Goal: Check status

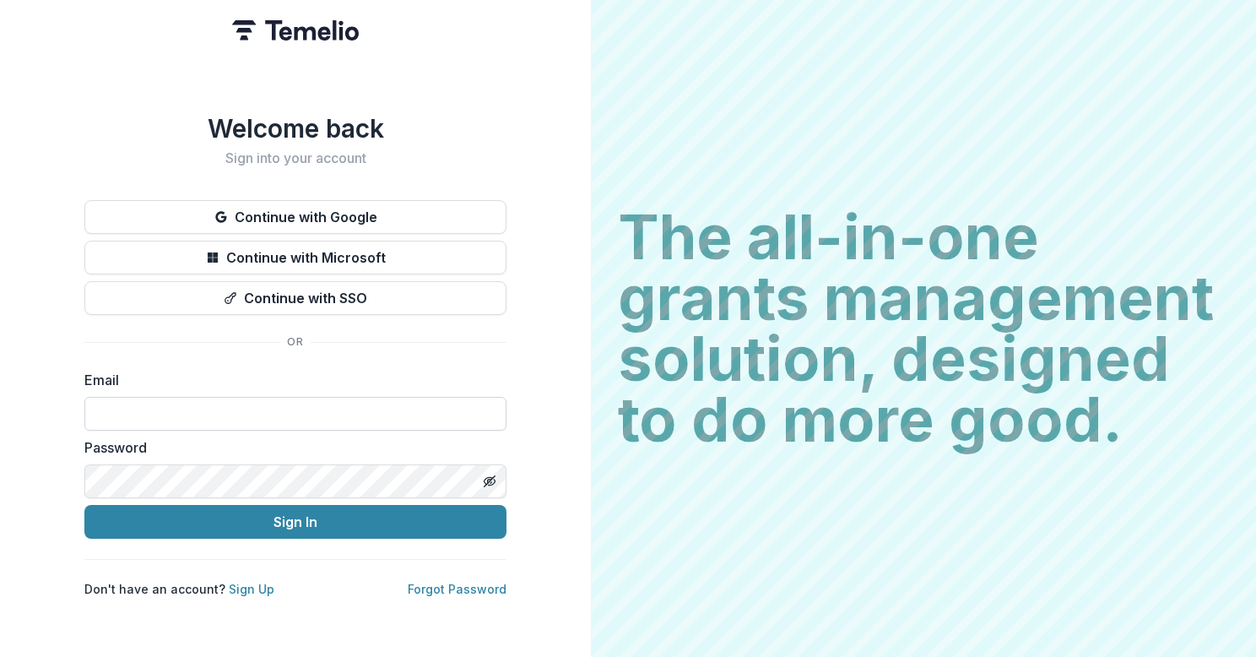
click at [209, 403] on input at bounding box center [295, 414] width 422 height 34
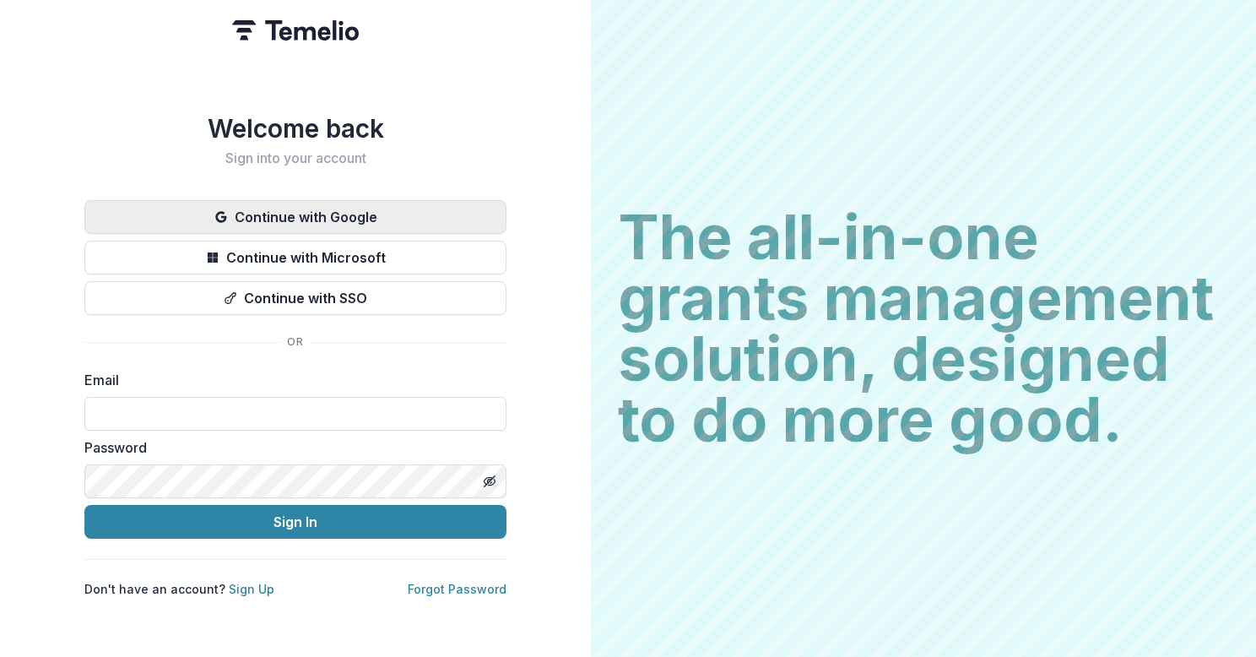
click at [276, 204] on button "Continue with Google" at bounding box center [295, 217] width 422 height 34
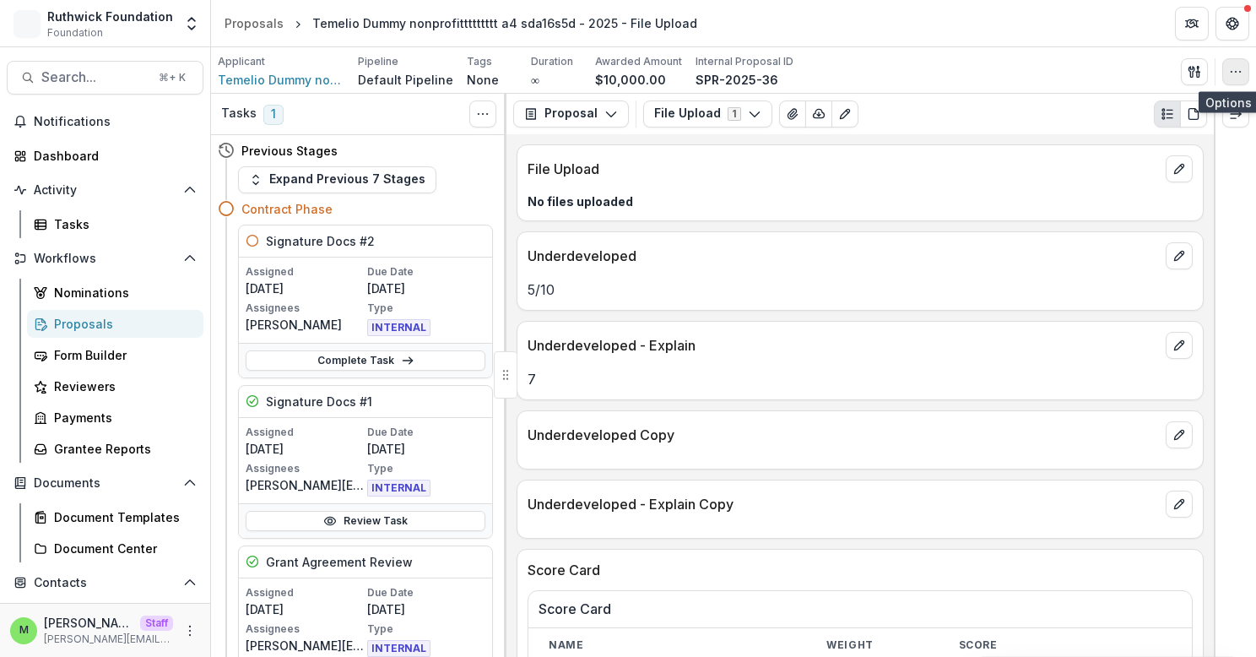
click at [1241, 69] on icon "button" at bounding box center [1236, 72] width 14 height 14
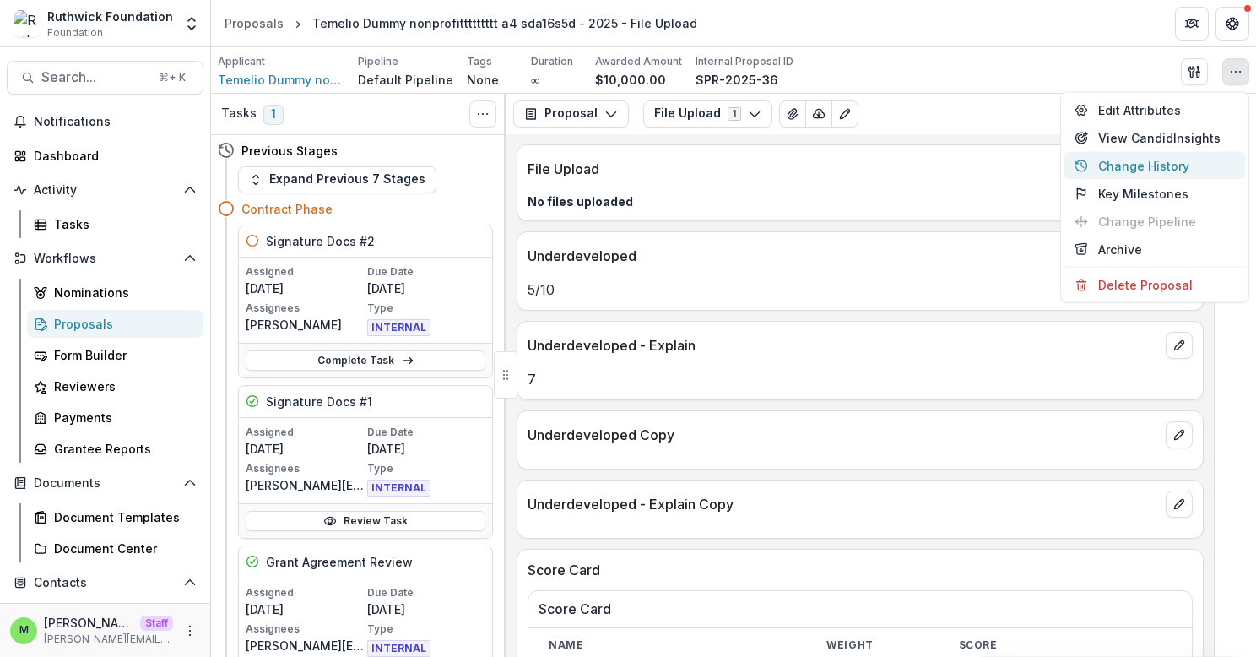
click at [1141, 159] on button "Change History" at bounding box center [1155, 166] width 181 height 28
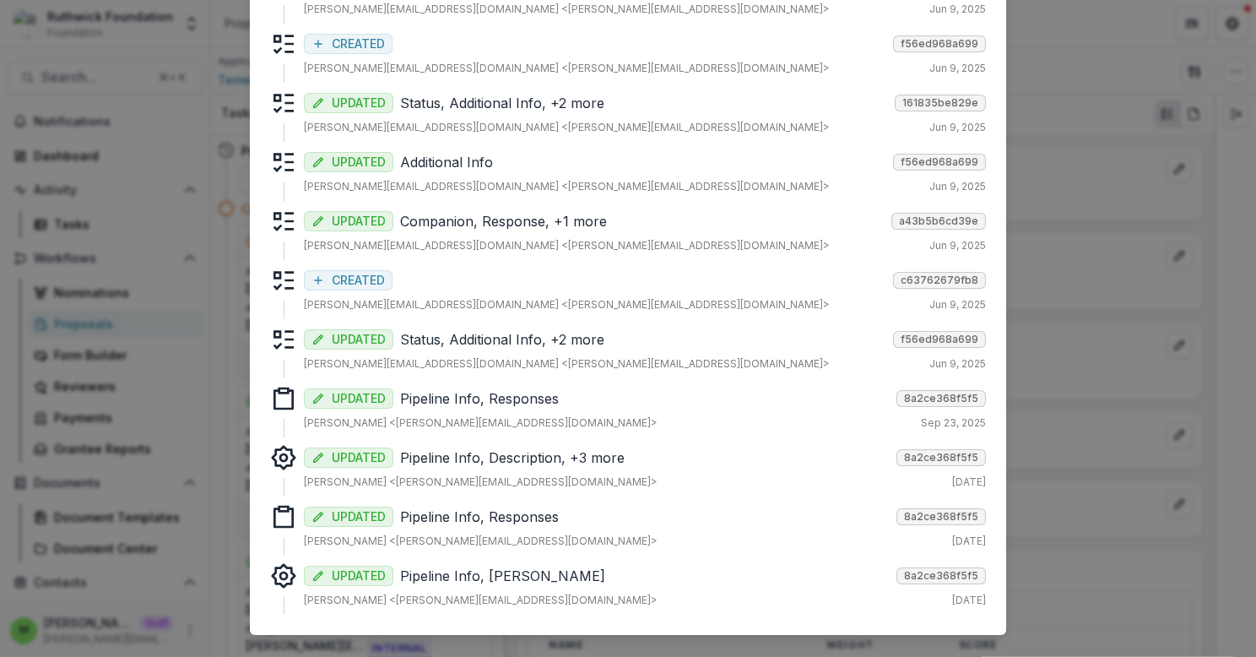
scroll to position [685, 0]
click at [490, 351] on div "UPDATED Status, Additional Info, +2 more f56ed968a699 [PERSON_NAME][EMAIL_ADDRE…" at bounding box center [645, 350] width 682 height 46
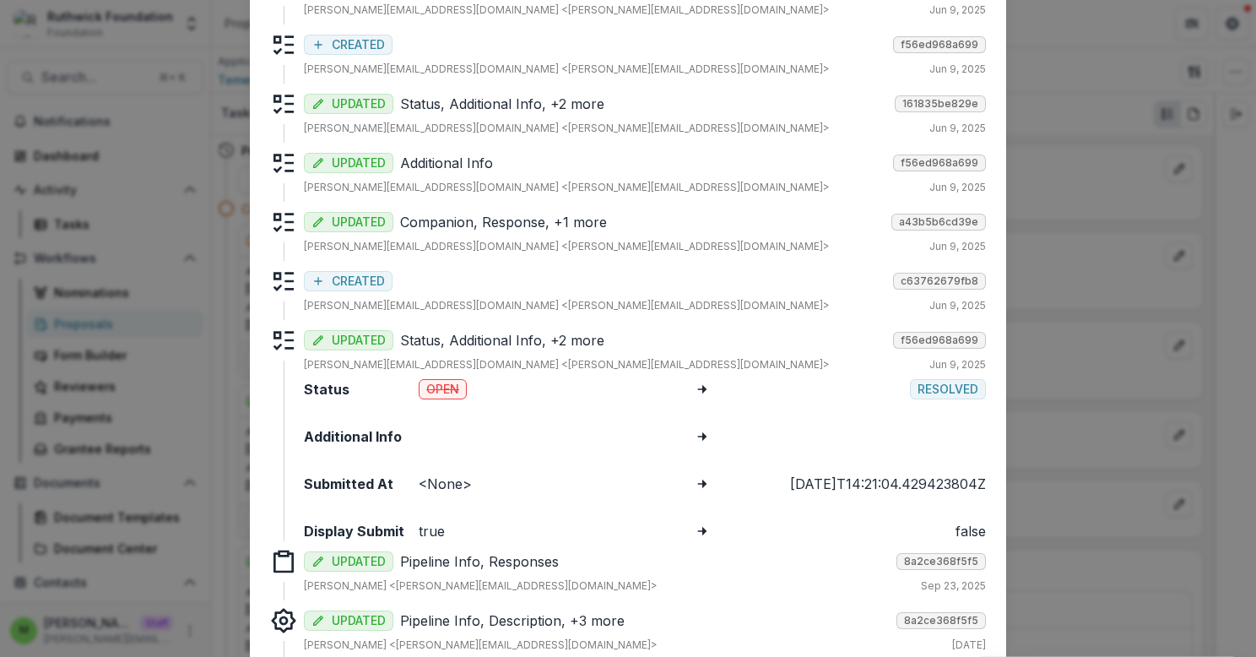
scroll to position [880, 0]
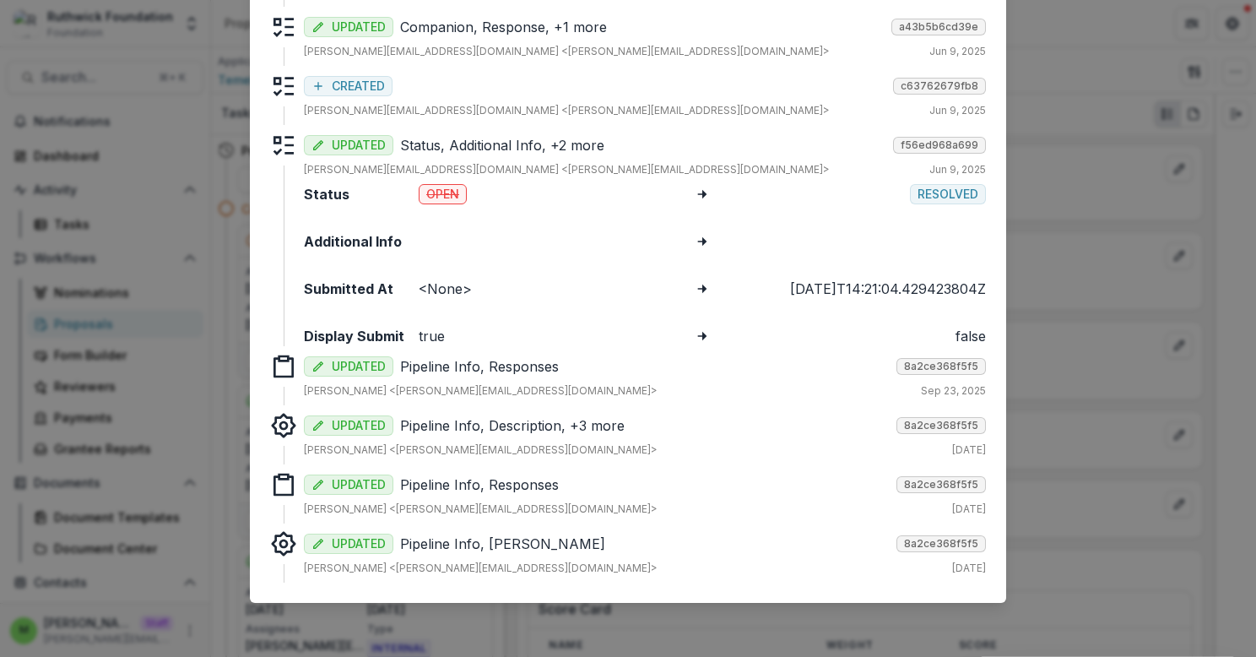
click at [456, 484] on p "Pipeline Info, Responses" at bounding box center [645, 484] width 490 height 20
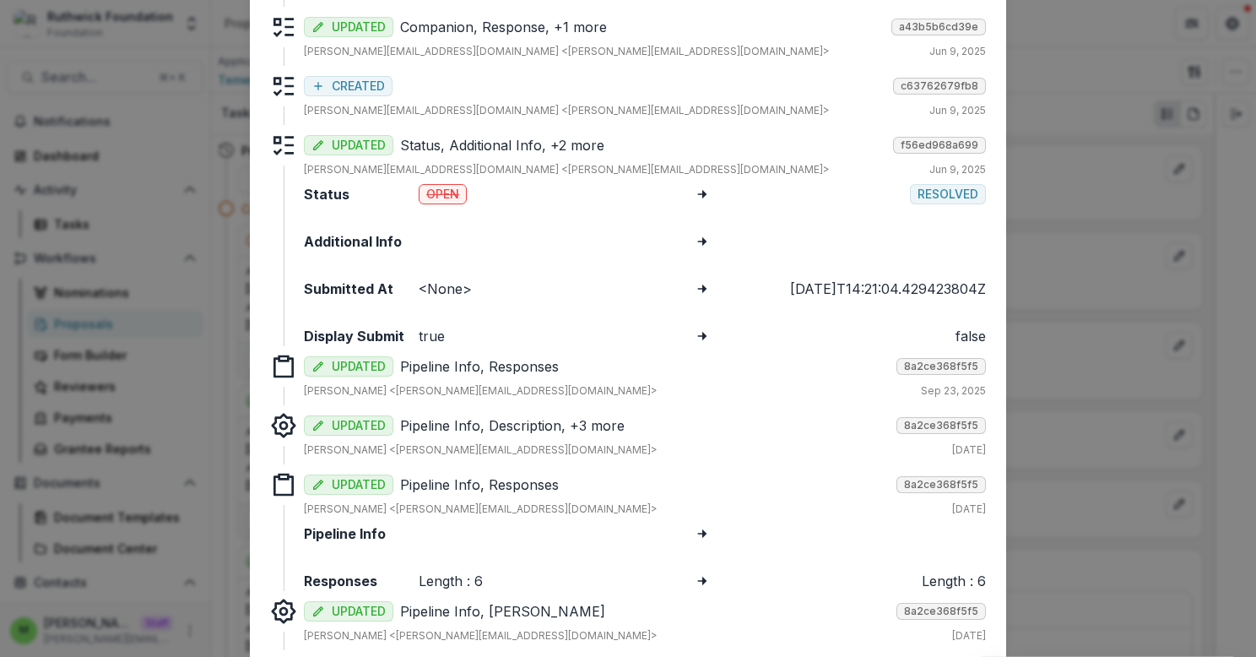
click at [456, 484] on p "Pipeline Info, Responses" at bounding box center [645, 484] width 490 height 20
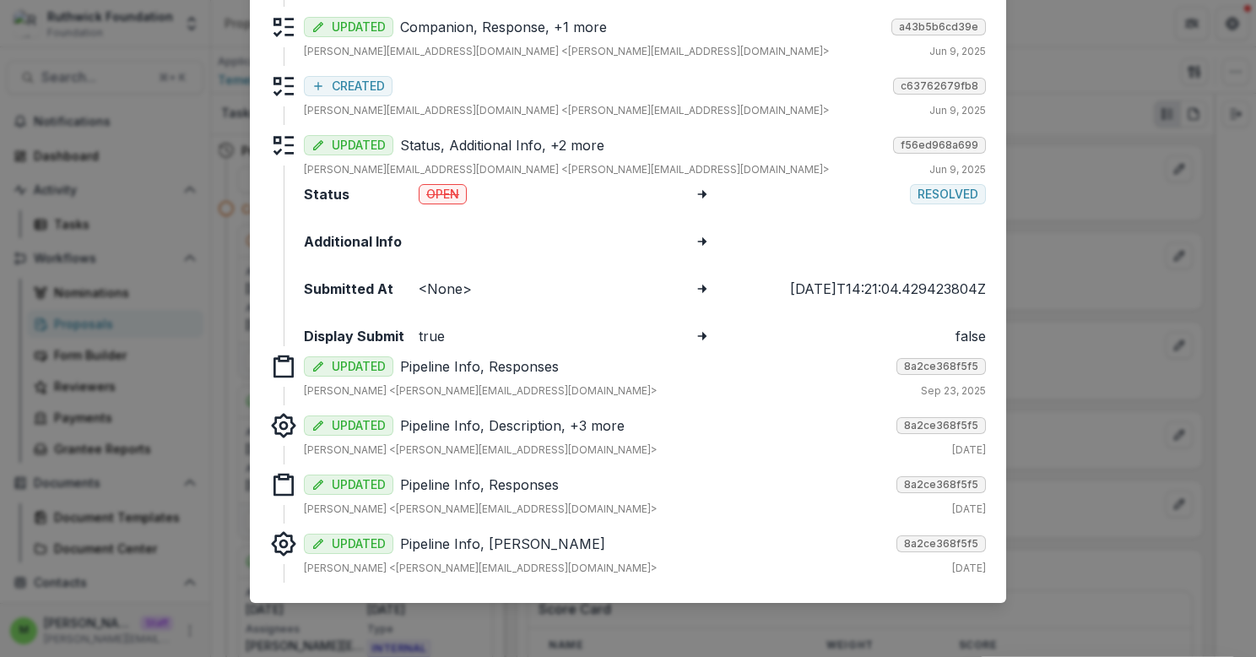
click at [451, 542] on p "Pipeline Info, [PERSON_NAME]" at bounding box center [645, 544] width 490 height 20
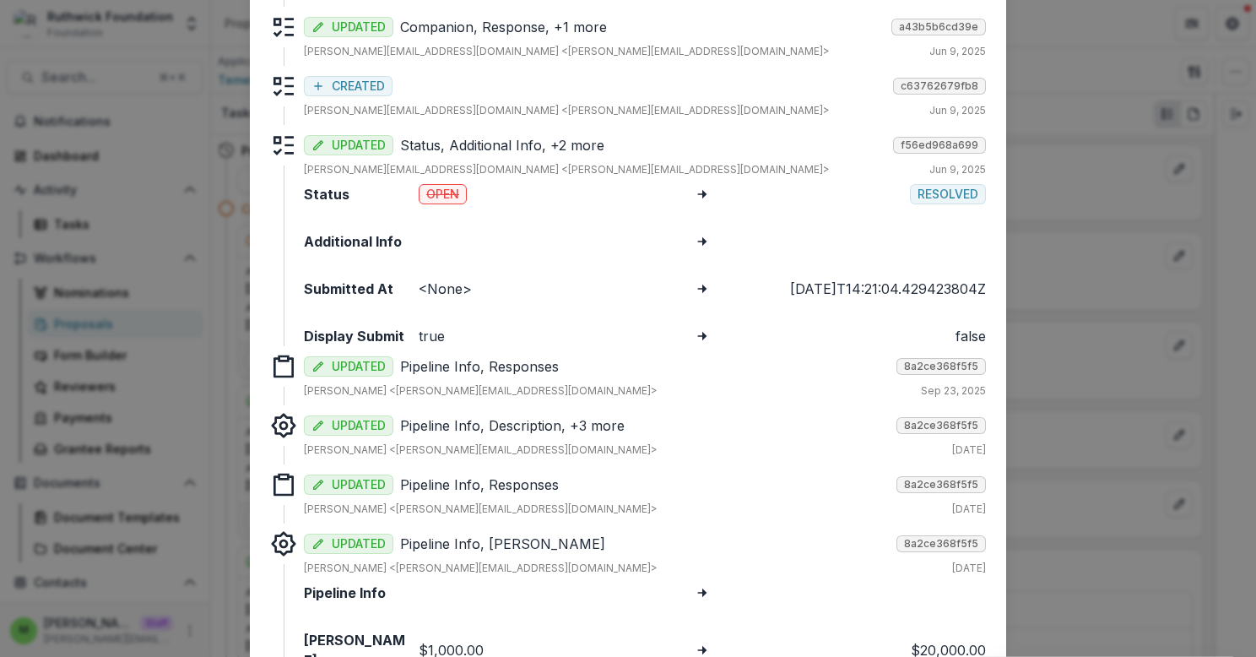
scroll to position [947, 0]
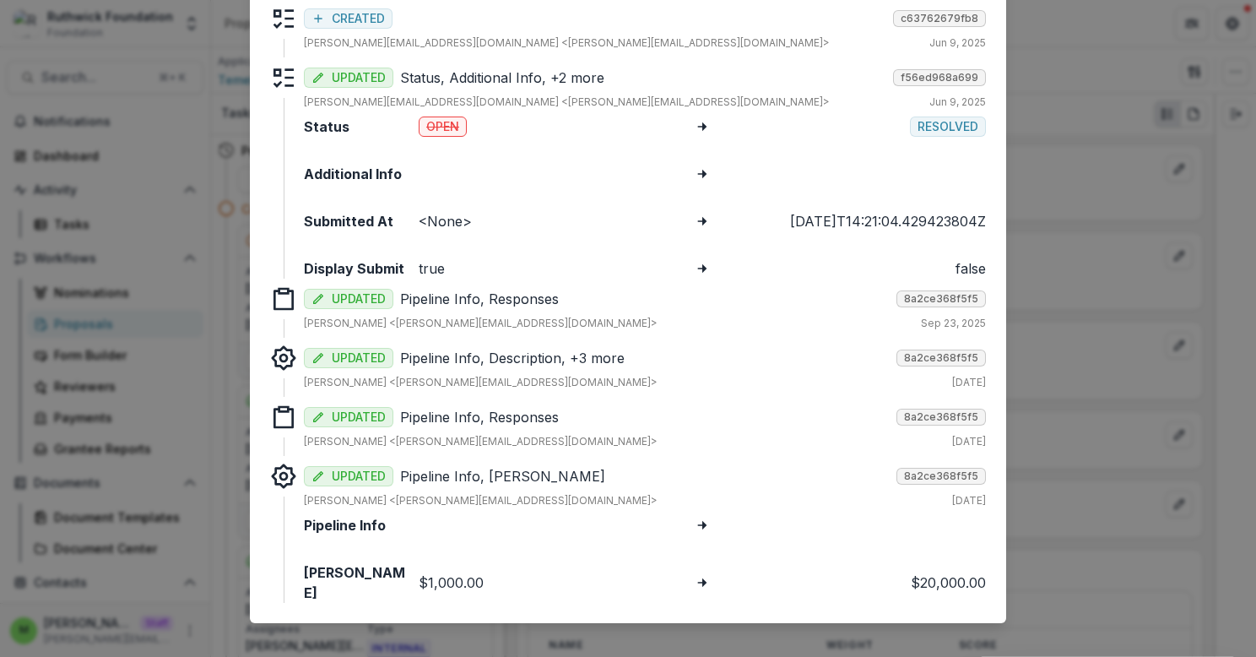
click at [465, 467] on p "Pipeline Info, [PERSON_NAME]" at bounding box center [645, 476] width 490 height 20
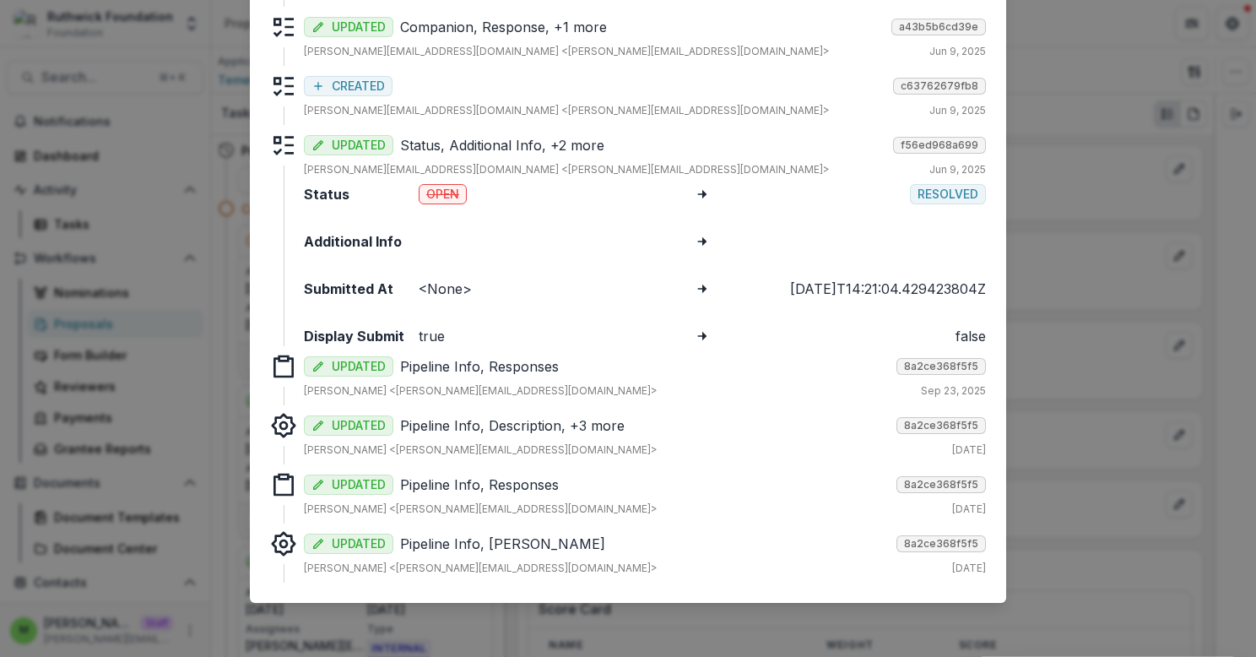
scroll to position [880, 0]
click at [503, 412] on div "UPDATED Pipeline Info, Description, +3 more 8a2ce368f5f5" at bounding box center [645, 424] width 682 height 24
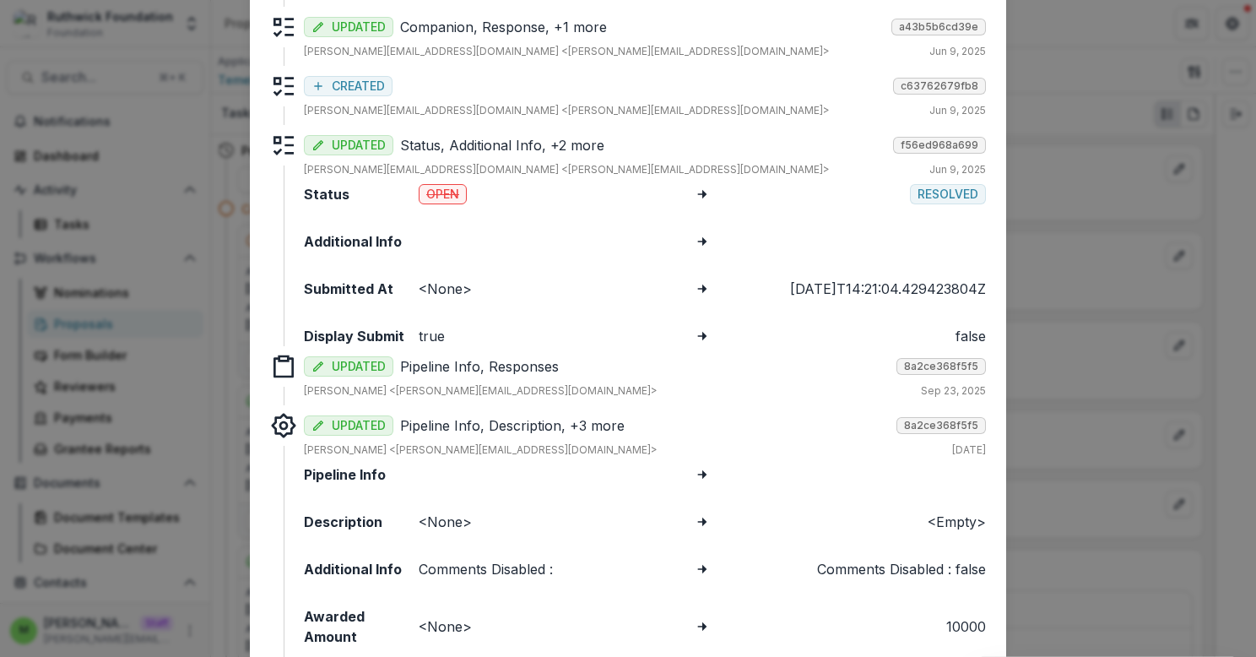
scroll to position [947, 0]
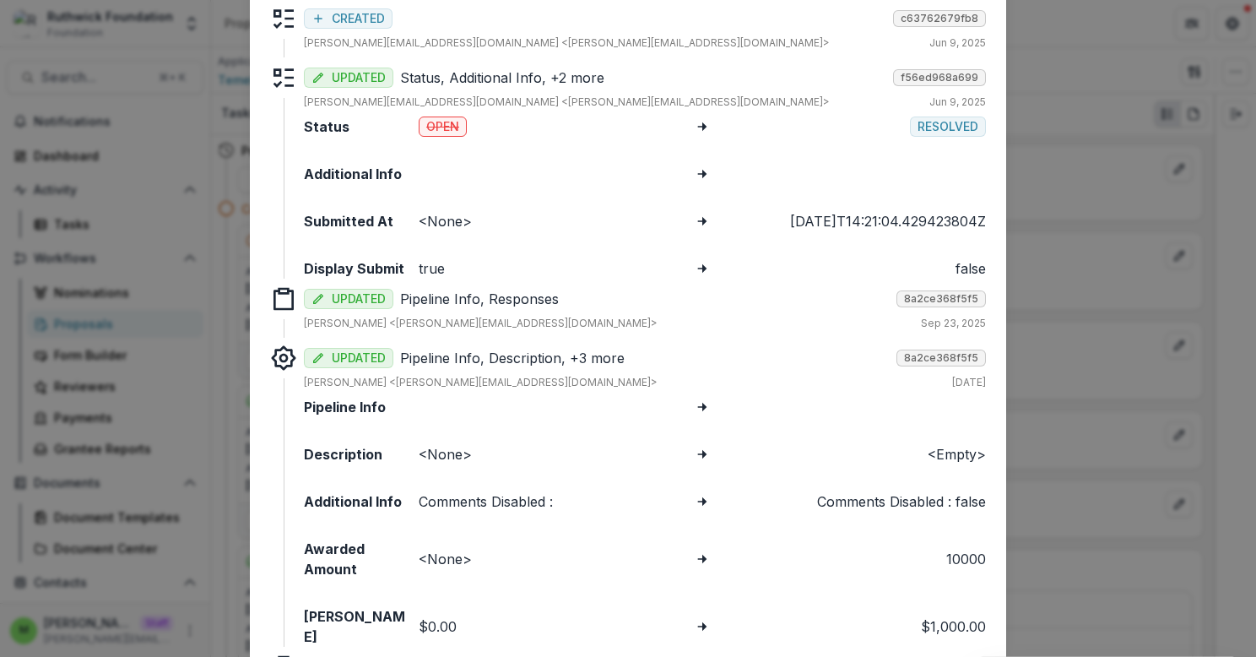
click at [537, 356] on p "Pipeline Info, Description, +3 more" at bounding box center [645, 358] width 490 height 20
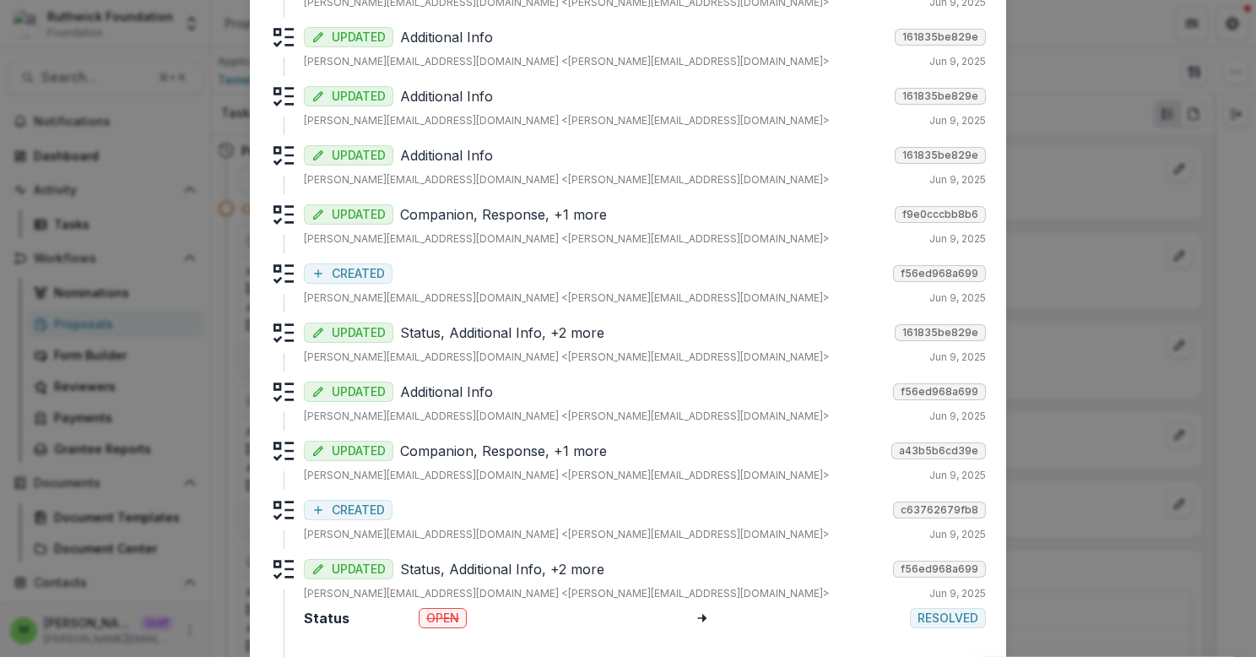
scroll to position [435, 0]
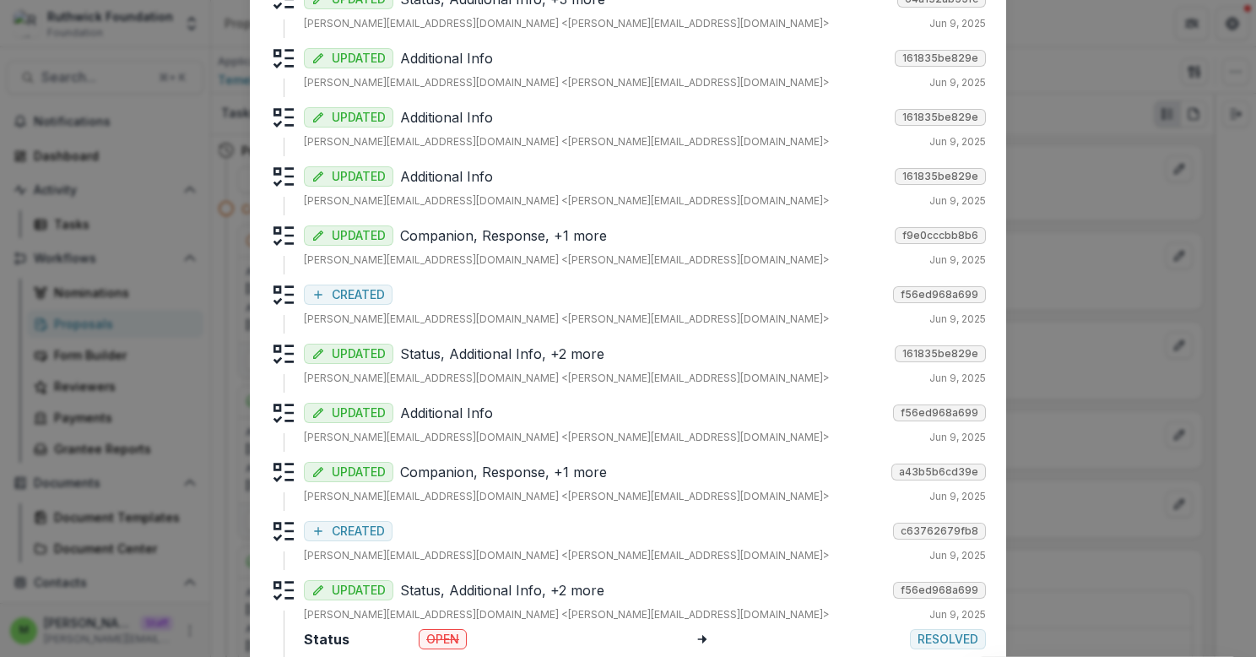
click at [558, 355] on p "Status, Additional Info, +2 more" at bounding box center [644, 354] width 488 height 20
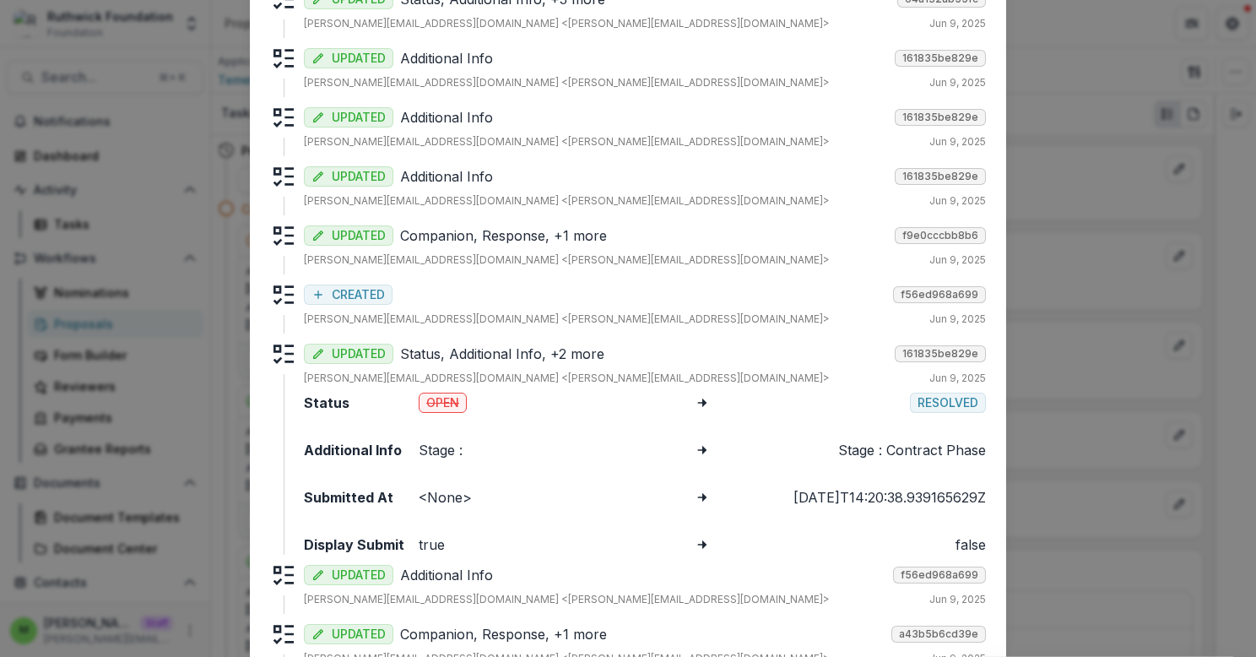
click at [558, 355] on p "Status, Additional Info, +2 more" at bounding box center [644, 354] width 488 height 20
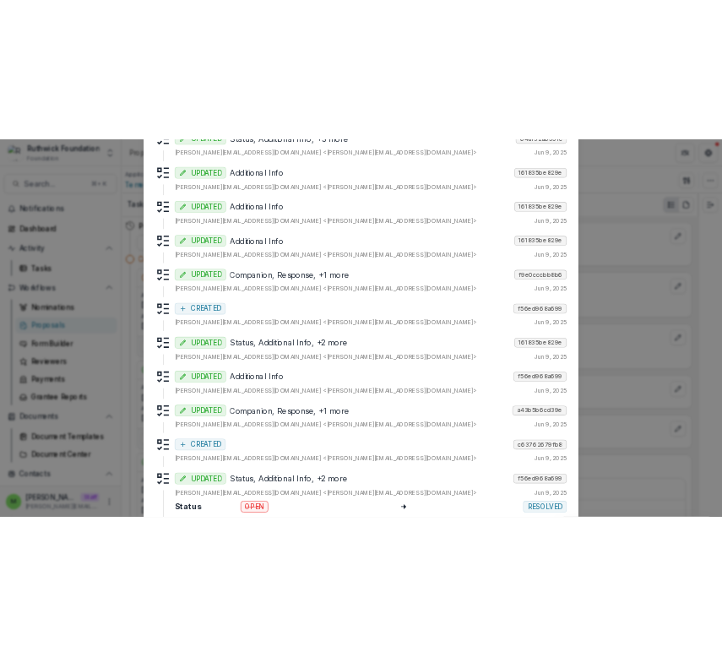
scroll to position [0, 0]
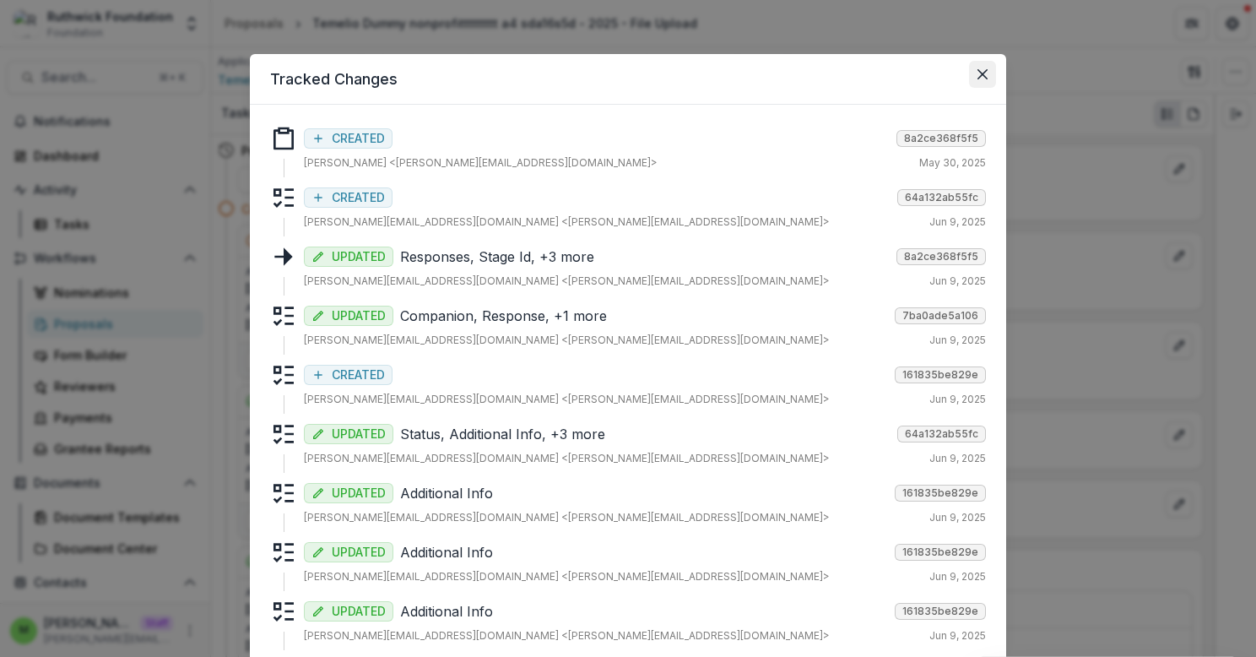
click at [982, 74] on icon "Close" at bounding box center [983, 74] width 10 height 10
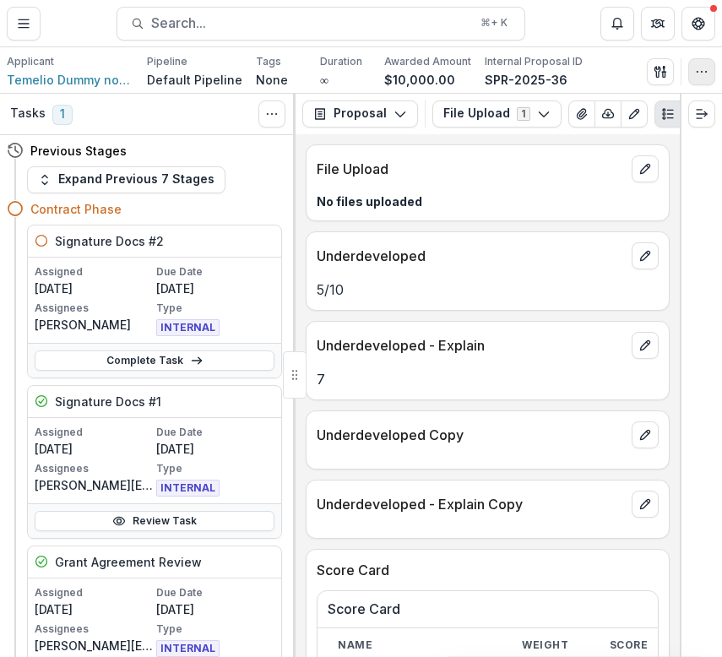
click at [700, 76] on icon "button" at bounding box center [702, 72] width 14 height 14
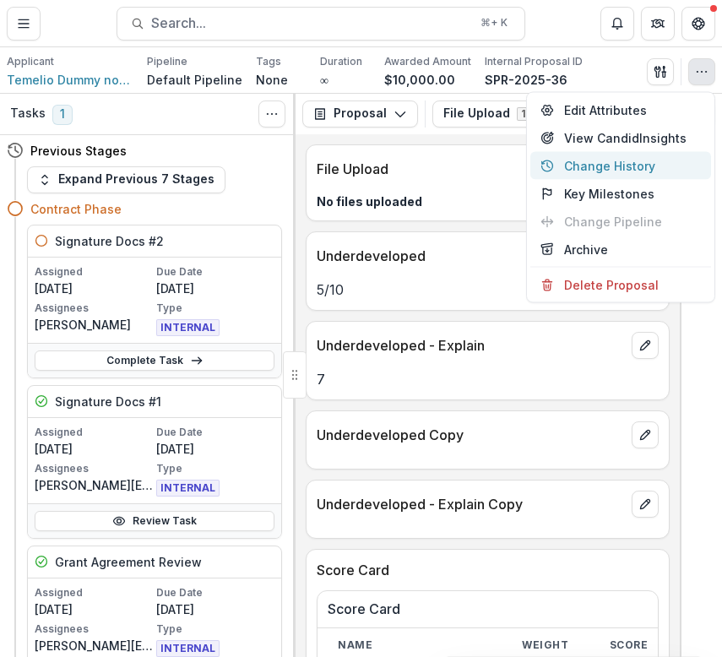
click at [631, 164] on button "Change History" at bounding box center [620, 166] width 181 height 28
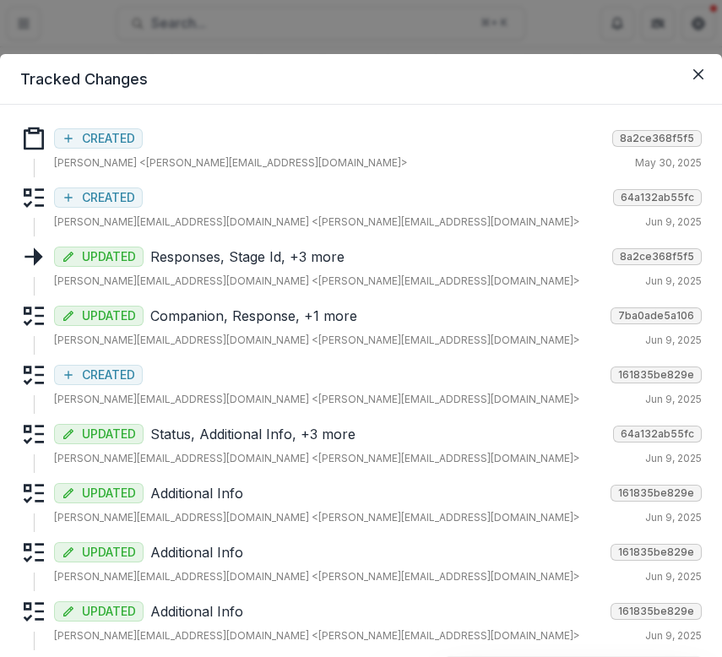
click at [351, 262] on p "Responses, Stage Id, +3 more" at bounding box center [377, 257] width 455 height 20
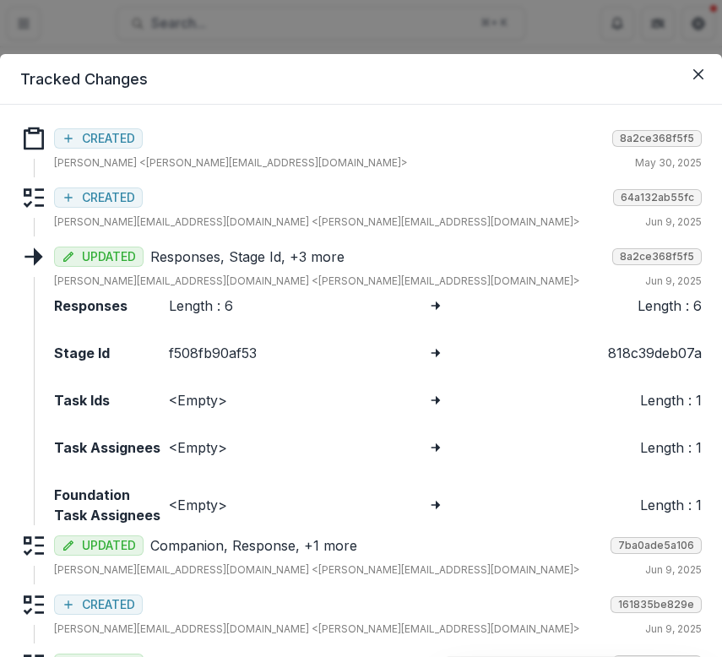
click at [351, 262] on p "Responses, Stage Id, +3 more" at bounding box center [377, 257] width 455 height 20
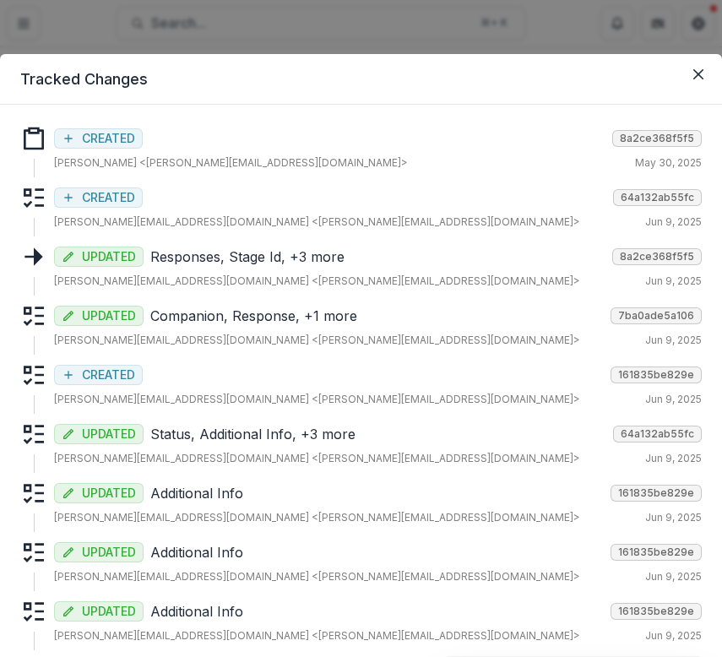
click at [351, 262] on p "Responses, Stage Id, +3 more" at bounding box center [377, 257] width 455 height 20
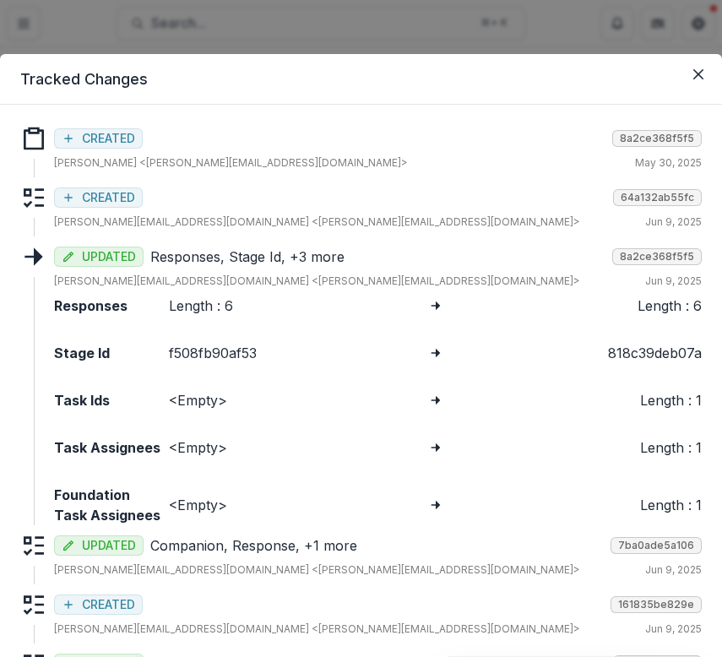
click at [351, 262] on p "Responses, Stage Id, +3 more" at bounding box center [377, 257] width 455 height 20
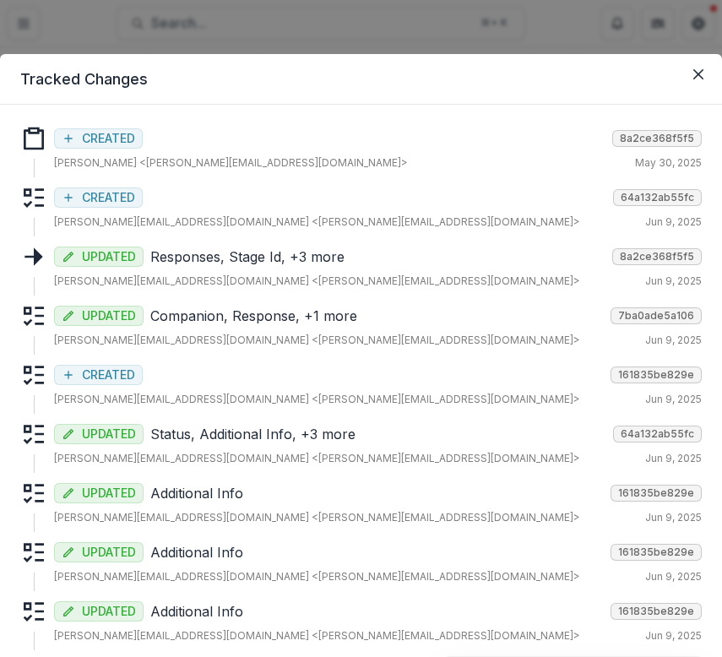
click at [404, 195] on div "CREATED 64a132ab55fc" at bounding box center [378, 196] width 648 height 24
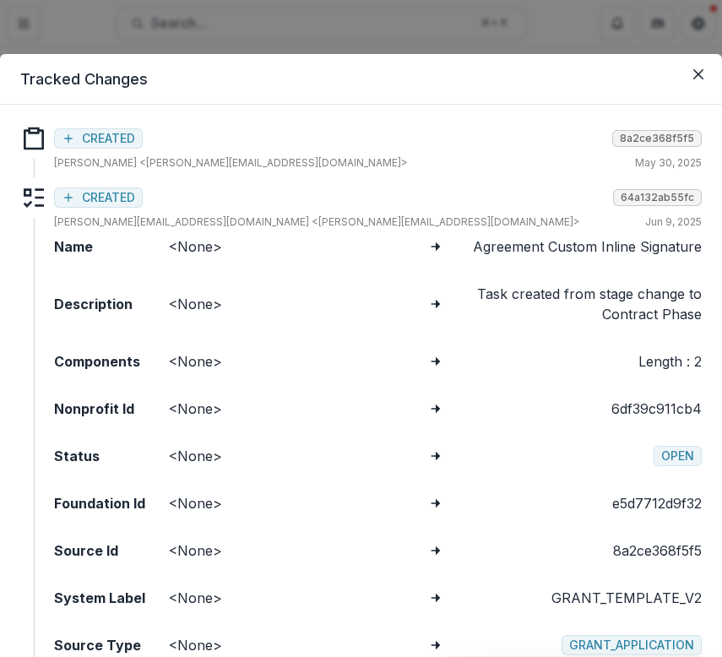
click at [344, 208] on div "CREATED 64a132ab55fc [EMAIL_ADDRESS][DOMAIN_NAME] <[PERSON_NAME][EMAIL_ADDRESS]…" at bounding box center [378, 207] width 648 height 46
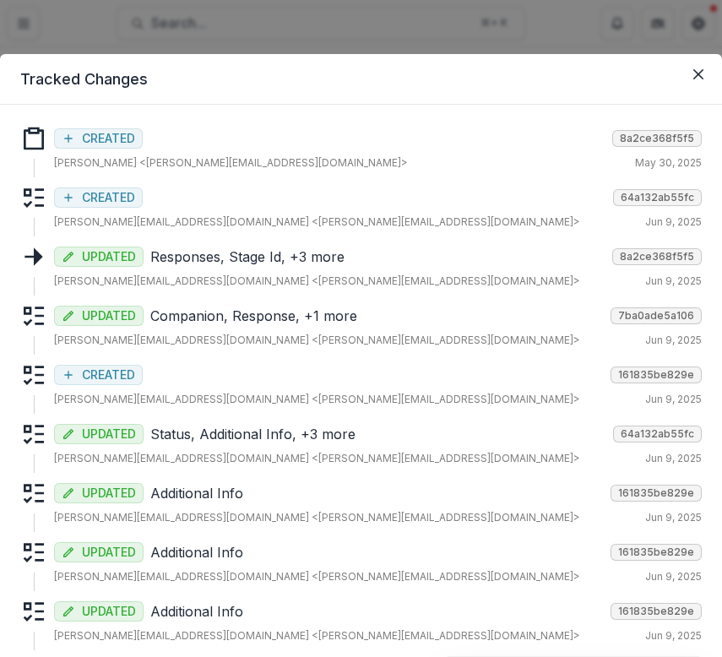
click at [328, 312] on p "Companion, Response, +1 more" at bounding box center [376, 316] width 453 height 20
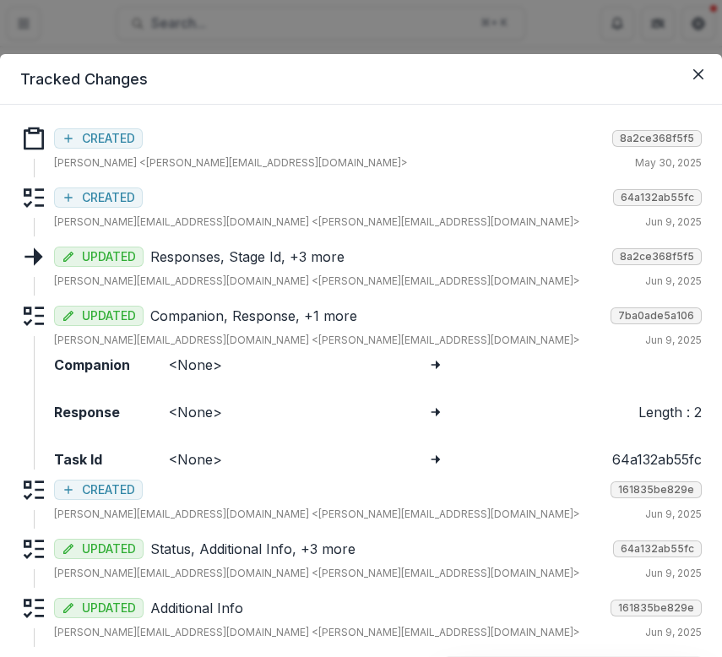
click at [328, 312] on p "Companion, Response, +1 more" at bounding box center [376, 316] width 453 height 20
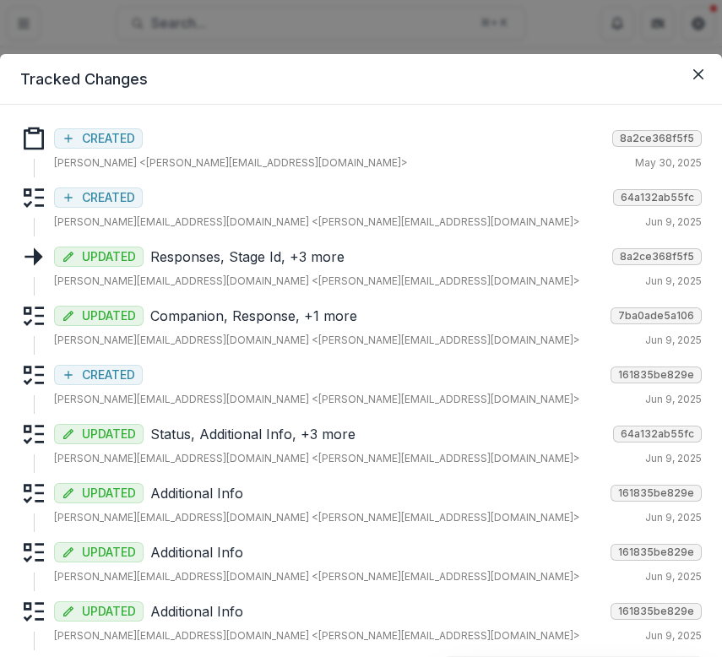
click at [328, 312] on p "Companion, Response, +1 more" at bounding box center [376, 316] width 453 height 20
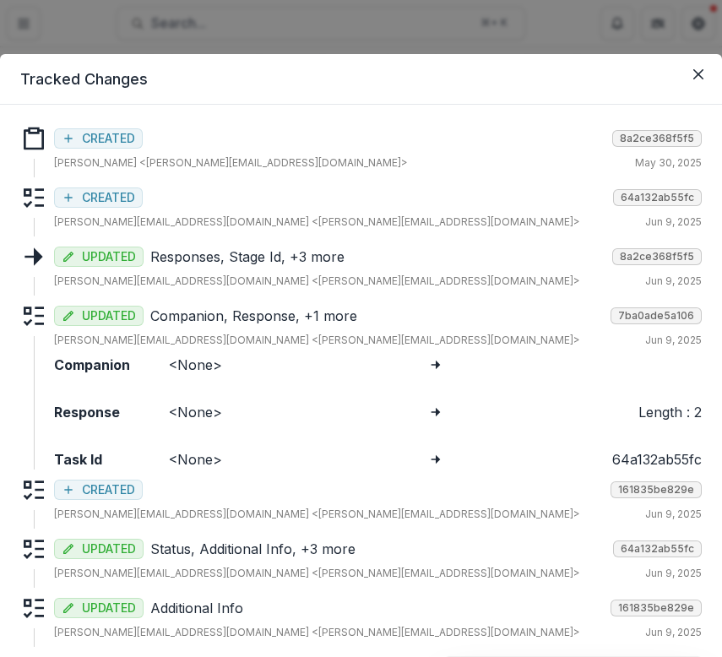
click at [328, 312] on p "Companion, Response, +1 more" at bounding box center [376, 316] width 453 height 20
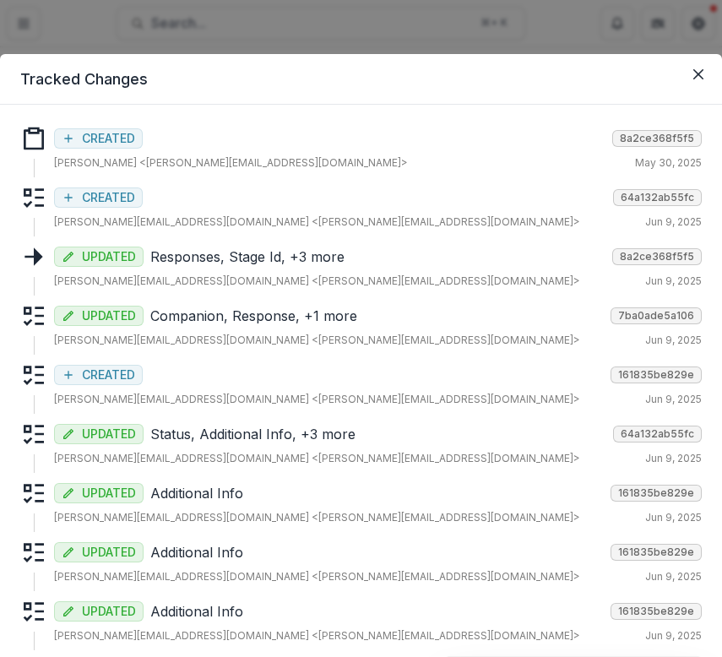
click at [279, 262] on p "Responses, Stage Id, +3 more" at bounding box center [377, 257] width 455 height 20
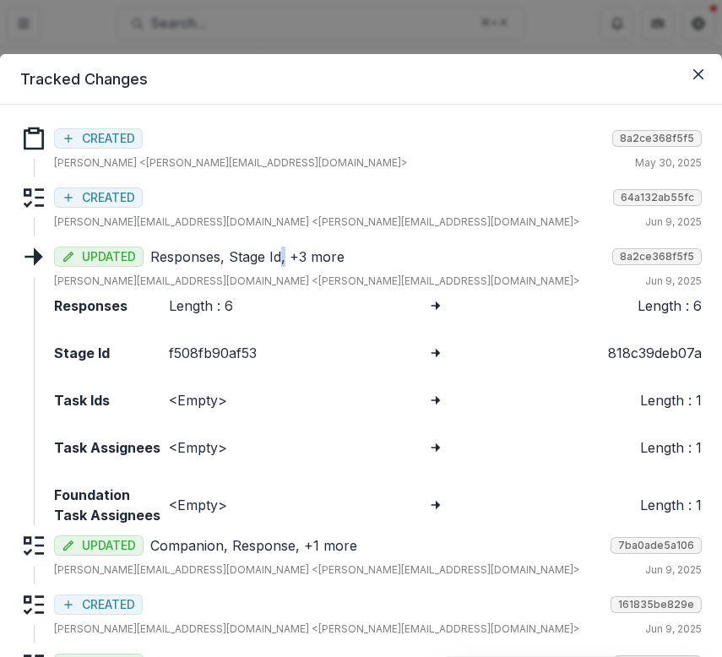
click at [279, 262] on p "Responses, Stage Id, +3 more" at bounding box center [377, 257] width 455 height 20
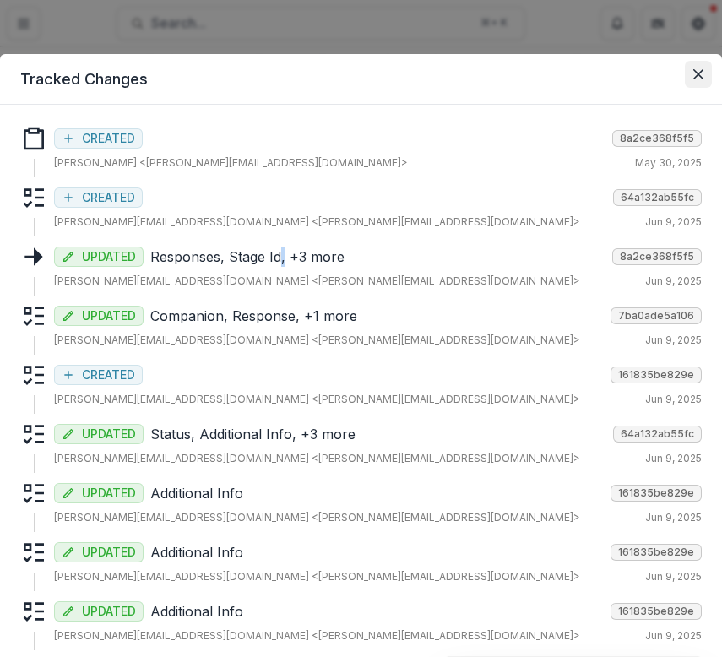
click at [696, 79] on icon "Close" at bounding box center [698, 74] width 10 height 10
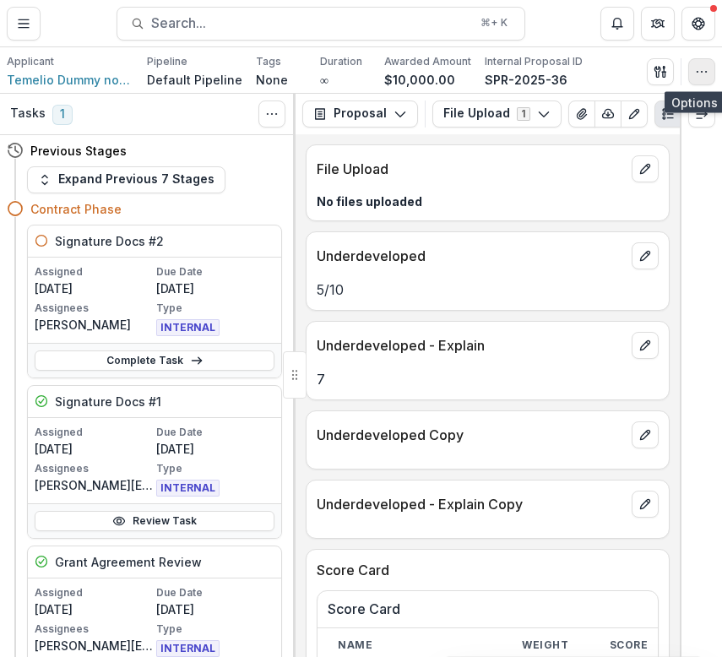
click at [708, 70] on button "button" at bounding box center [701, 71] width 27 height 27
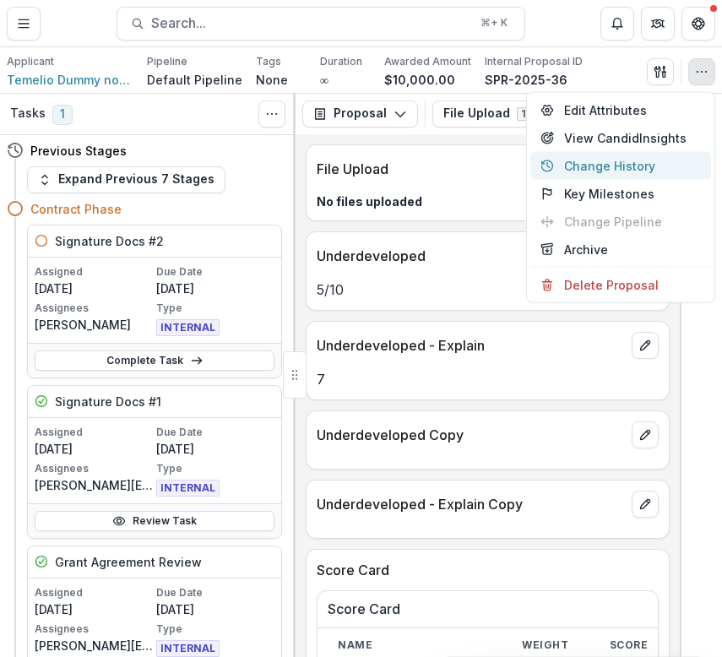
click at [619, 155] on button "Change History" at bounding box center [620, 166] width 181 height 28
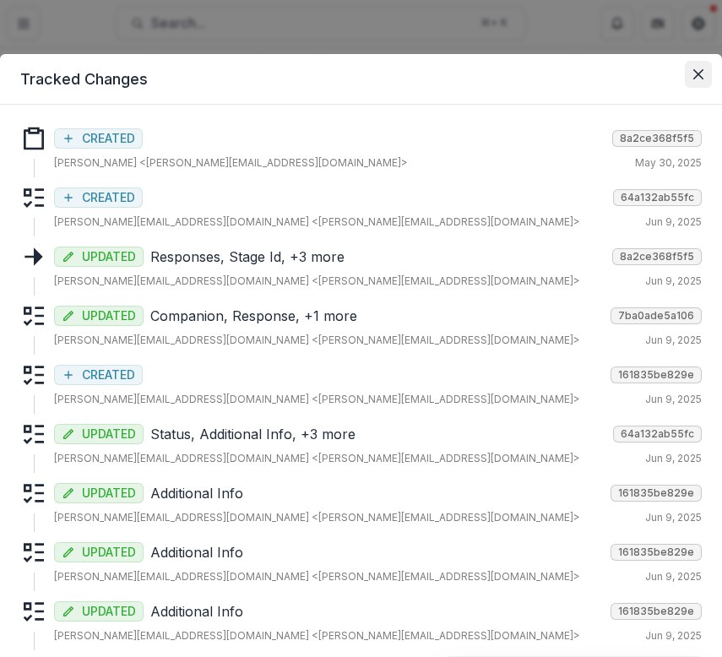
click at [693, 69] on icon "Close" at bounding box center [698, 74] width 10 height 10
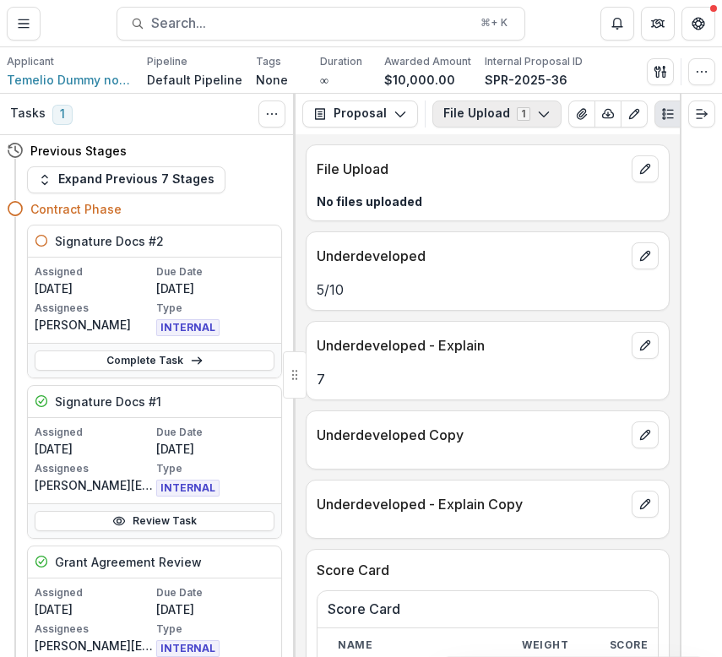
click at [478, 114] on button "File Upload 1" at bounding box center [496, 113] width 129 height 27
click at [362, 227] on div "File Upload No files uploaded Underdeveloped 5 / 10 Underdeveloped - Explain 7 …" at bounding box center [487, 395] width 384 height 523
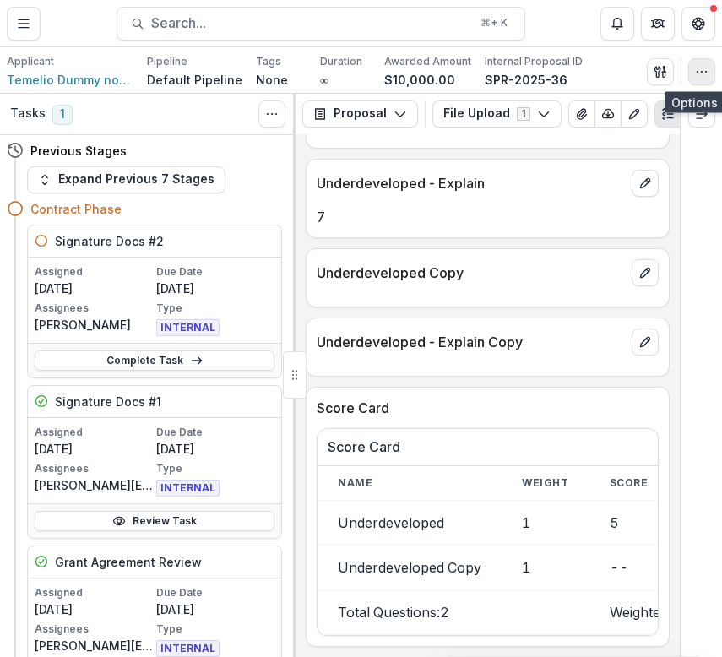
click at [703, 74] on icon "button" at bounding box center [702, 72] width 14 height 14
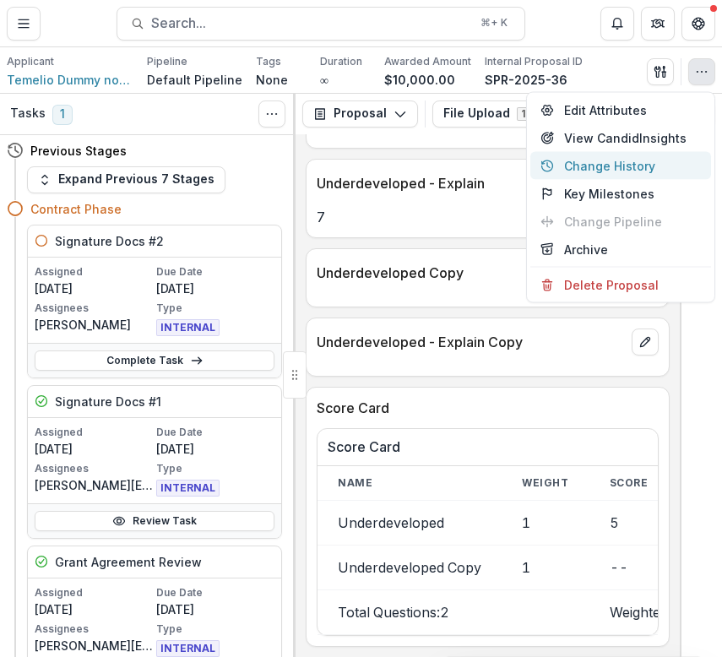
click at [631, 162] on button "Change History" at bounding box center [620, 166] width 181 height 28
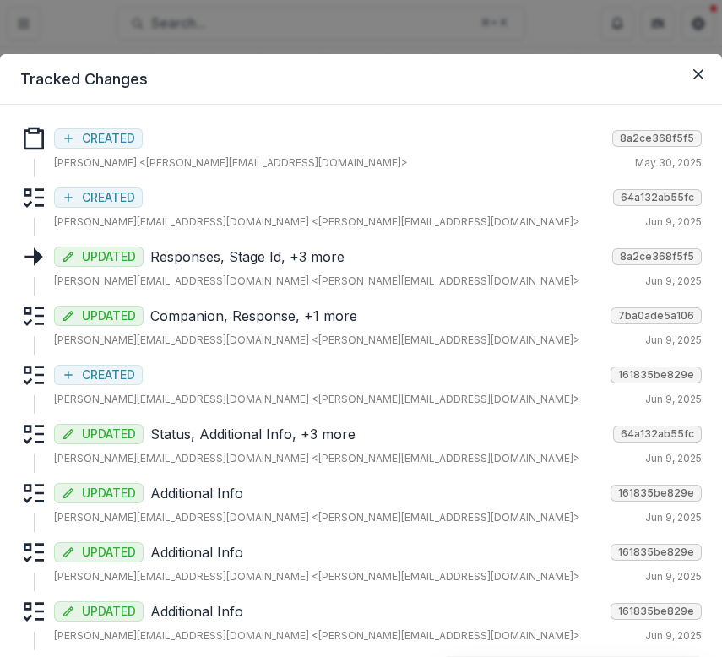
click at [164, 154] on div "CREATED 8a2ce368f5f5 [PERSON_NAME] <[PERSON_NAME][EMAIL_ADDRESS][DOMAIN_NAME]> …" at bounding box center [378, 148] width 648 height 46
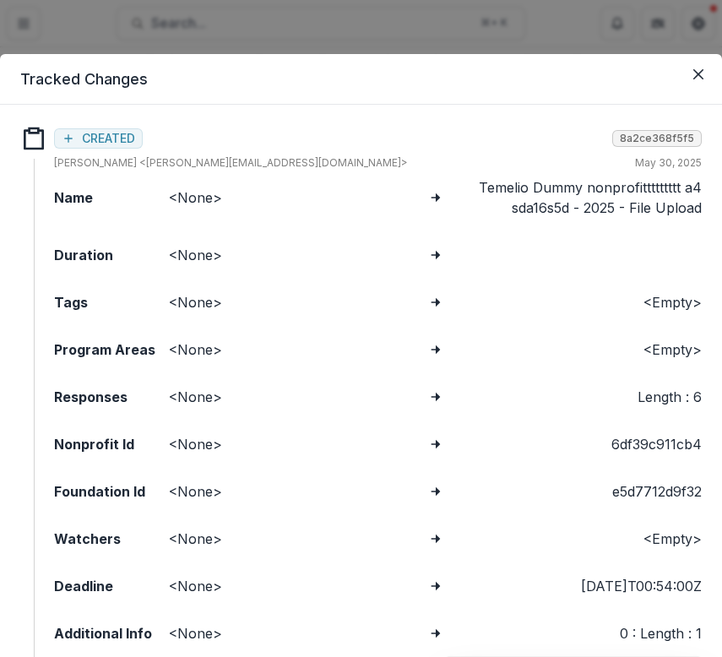
click at [164, 154] on div "CREATED 8a2ce368f5f5 [PERSON_NAME] <[PERSON_NAME][EMAIL_ADDRESS][DOMAIN_NAME]> …" at bounding box center [378, 148] width 648 height 46
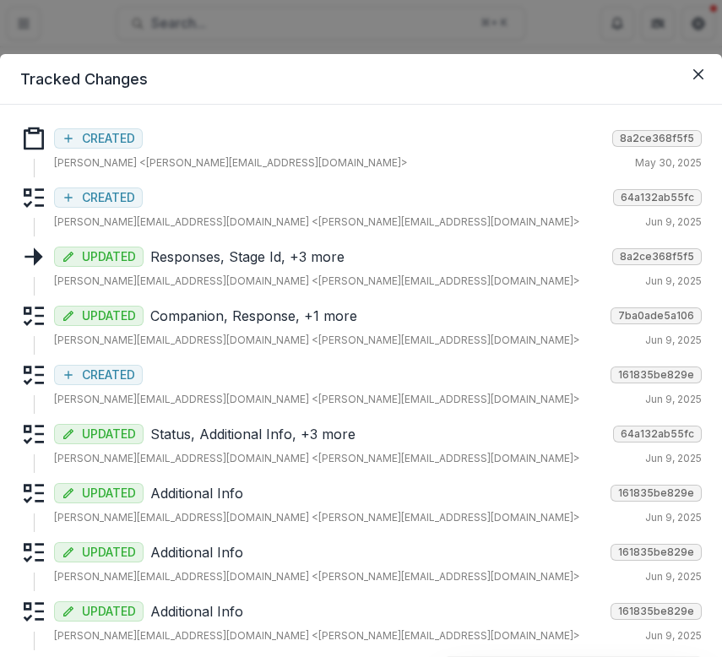
click at [156, 197] on div "CREATED 64a132ab55fc" at bounding box center [378, 196] width 648 height 24
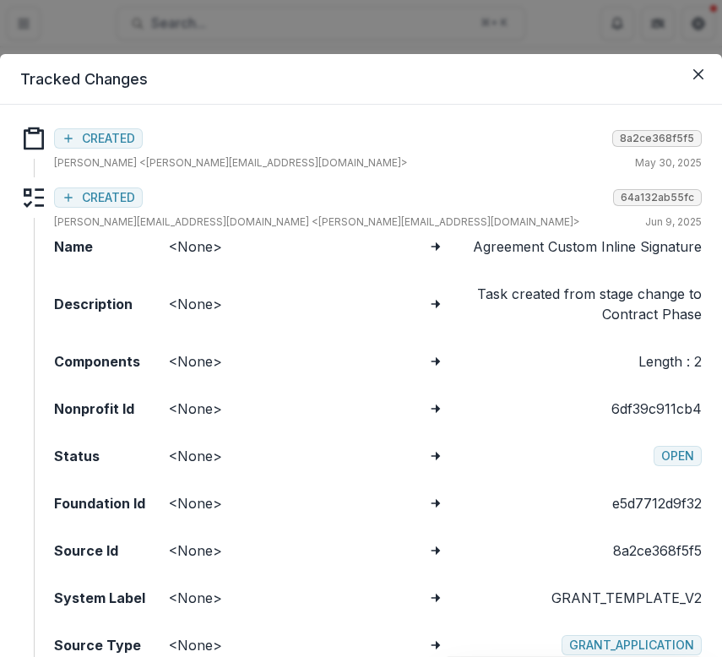
click at [156, 197] on div "CREATED 64a132ab55fc" at bounding box center [378, 196] width 648 height 24
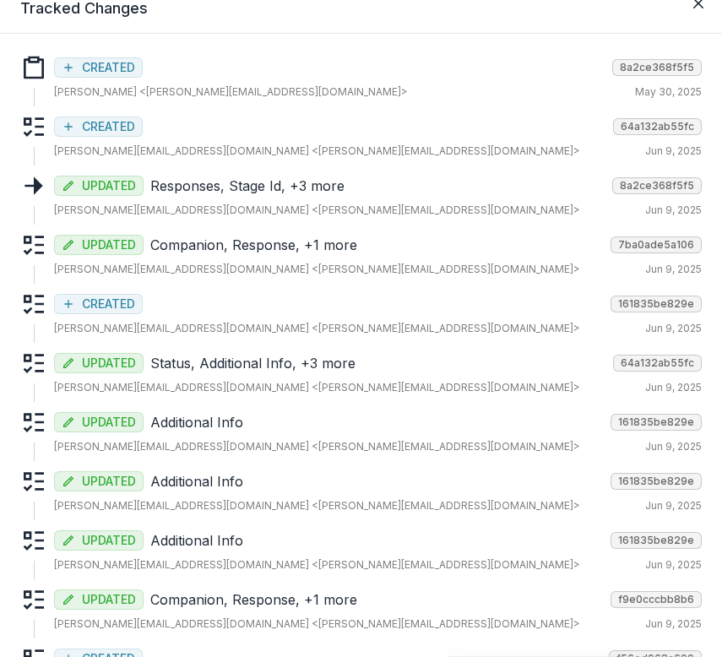
scroll to position [81, 0]
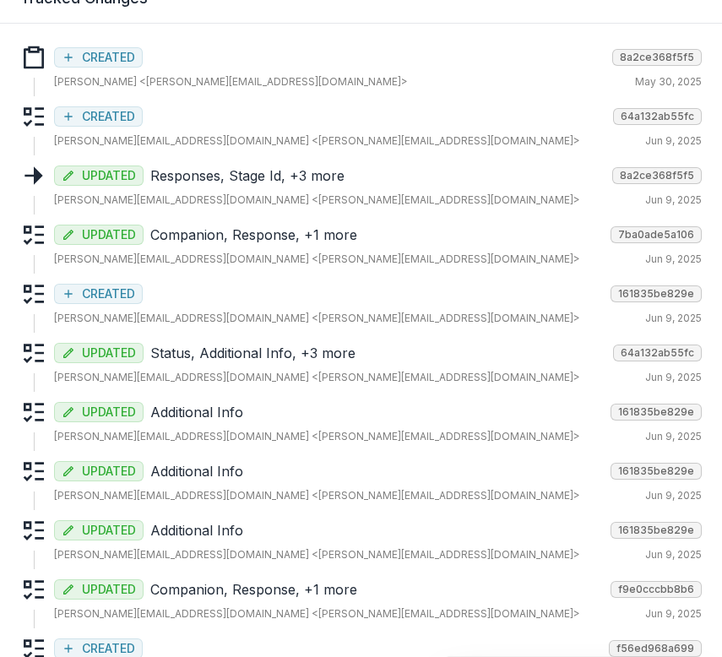
click at [176, 282] on div "CREATED 161835be829e" at bounding box center [378, 292] width 648 height 24
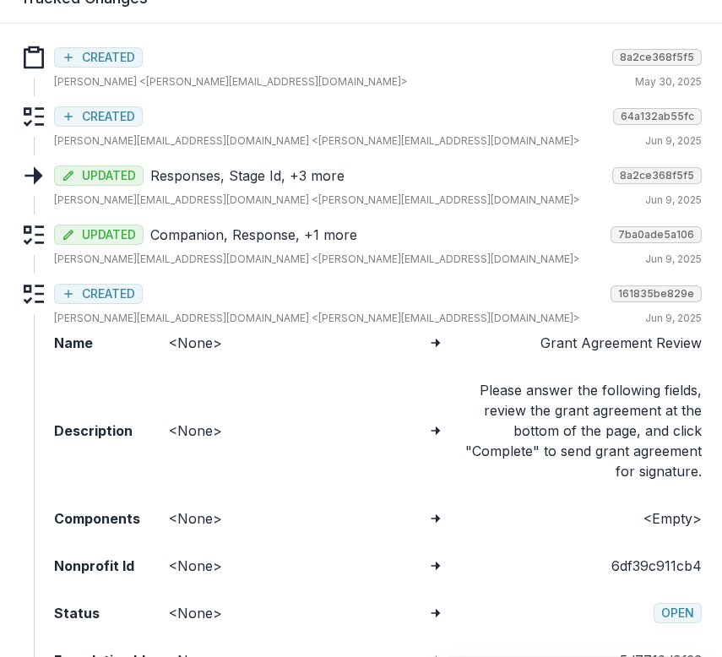
click at [176, 282] on div "CREATED 161835be829e" at bounding box center [378, 292] width 648 height 24
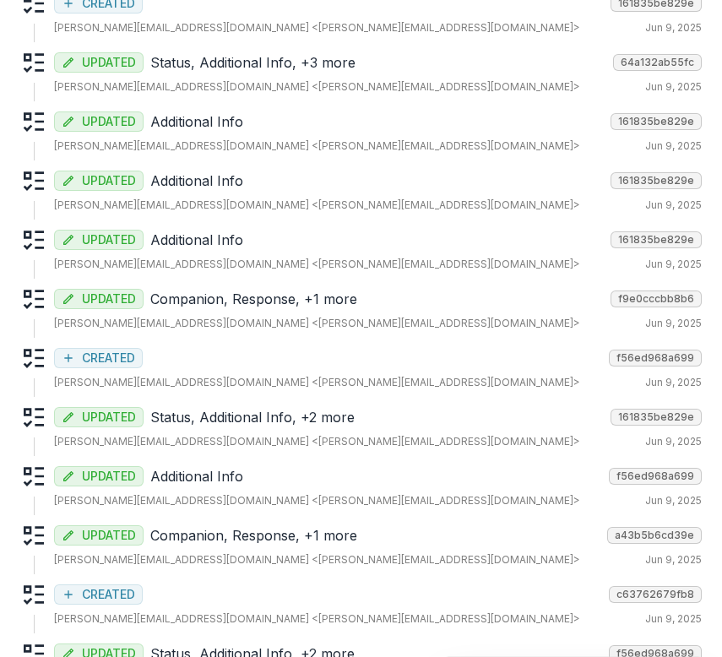
scroll to position [427, 0]
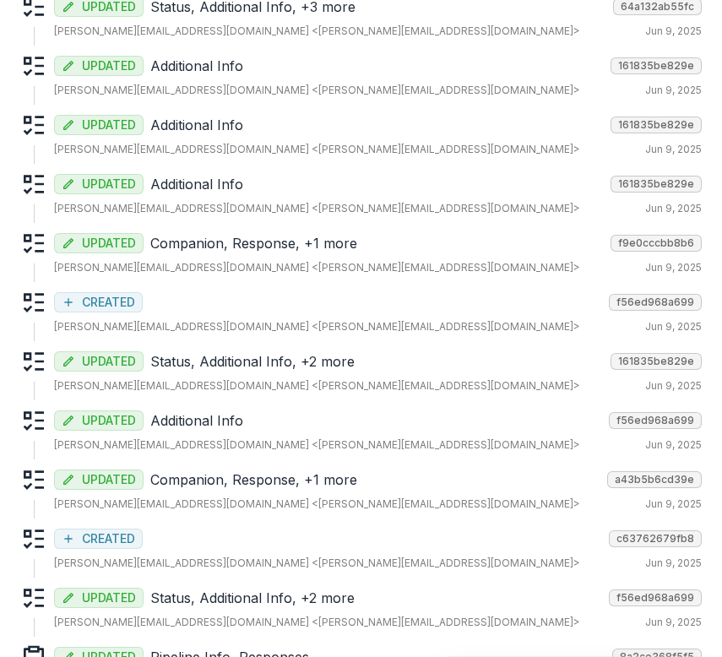
click at [173, 294] on div "CREATED f56ed968a699" at bounding box center [378, 301] width 648 height 24
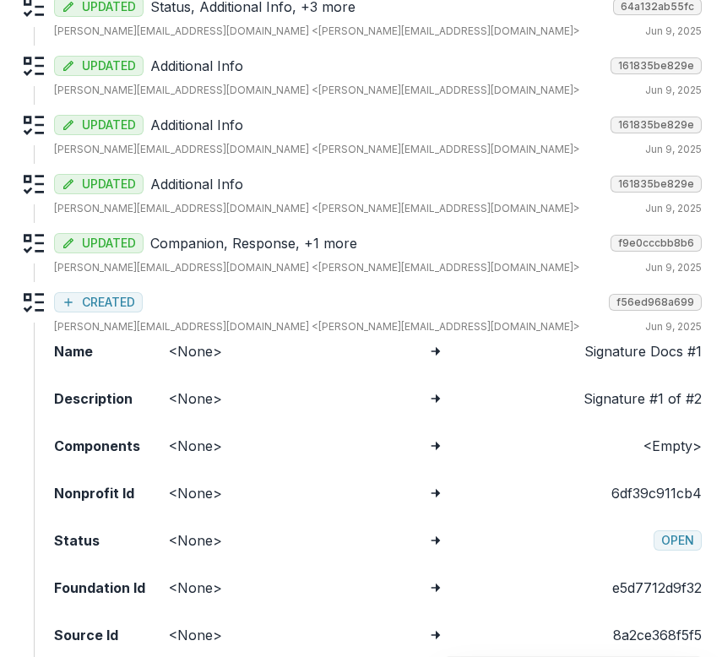
click at [173, 294] on div "CREATED f56ed968a699" at bounding box center [378, 301] width 648 height 24
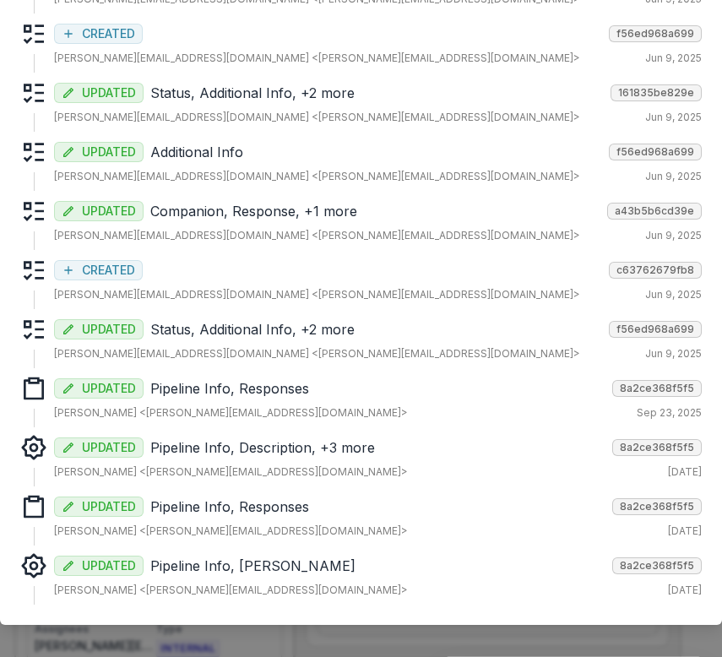
scroll to position [713, 0]
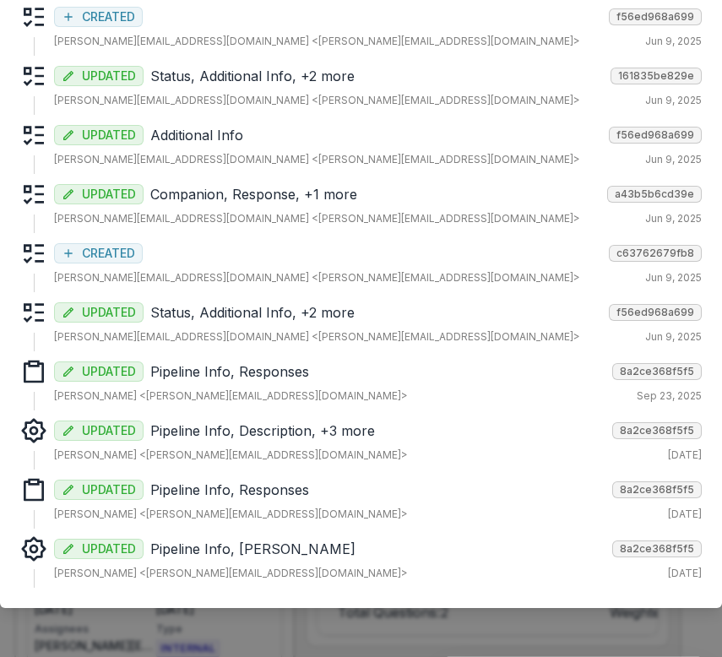
click at [202, 271] on p "[PERSON_NAME][EMAIL_ADDRESS][DOMAIN_NAME] <[PERSON_NAME][EMAIL_ADDRESS][DOMAIN_…" at bounding box center [317, 277] width 526 height 15
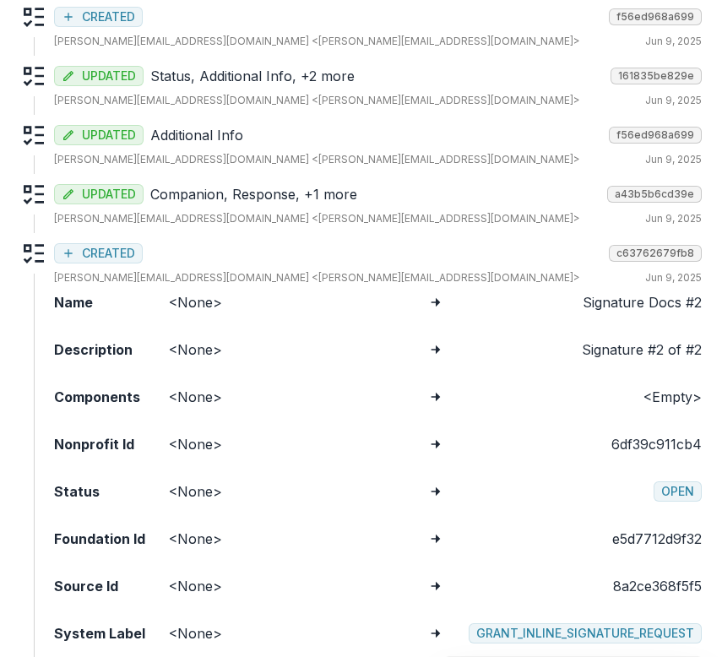
click at [202, 271] on p "[PERSON_NAME][EMAIL_ADDRESS][DOMAIN_NAME] <[PERSON_NAME][EMAIL_ADDRESS][DOMAIN_…" at bounding box center [317, 277] width 526 height 15
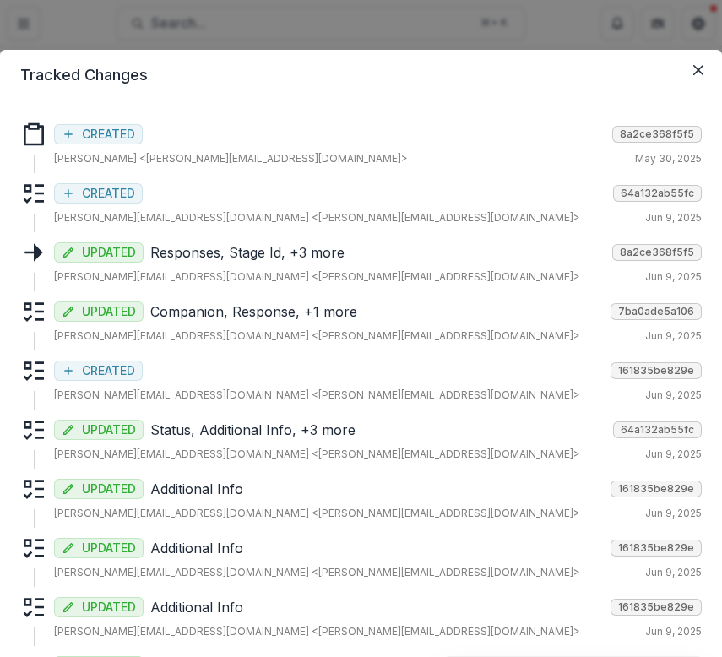
scroll to position [0, 0]
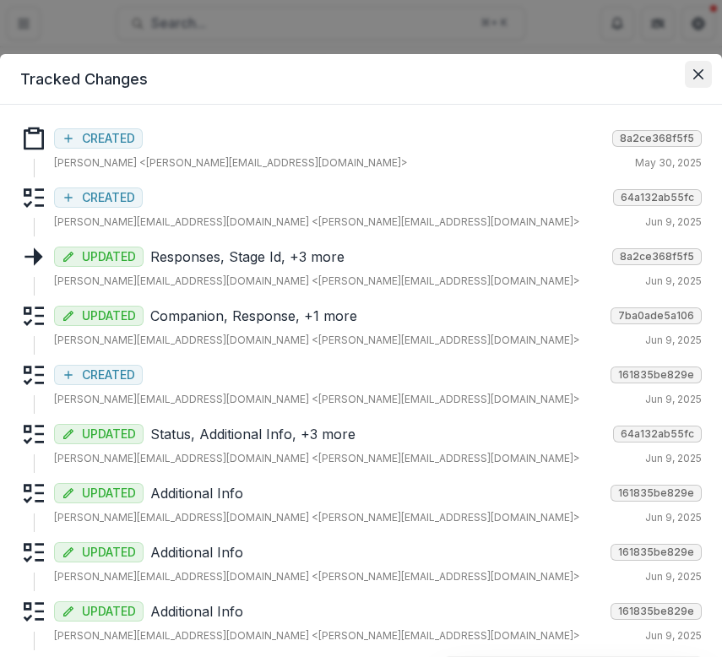
click at [701, 71] on button "Close" at bounding box center [698, 74] width 27 height 27
